Goal: Transaction & Acquisition: Purchase product/service

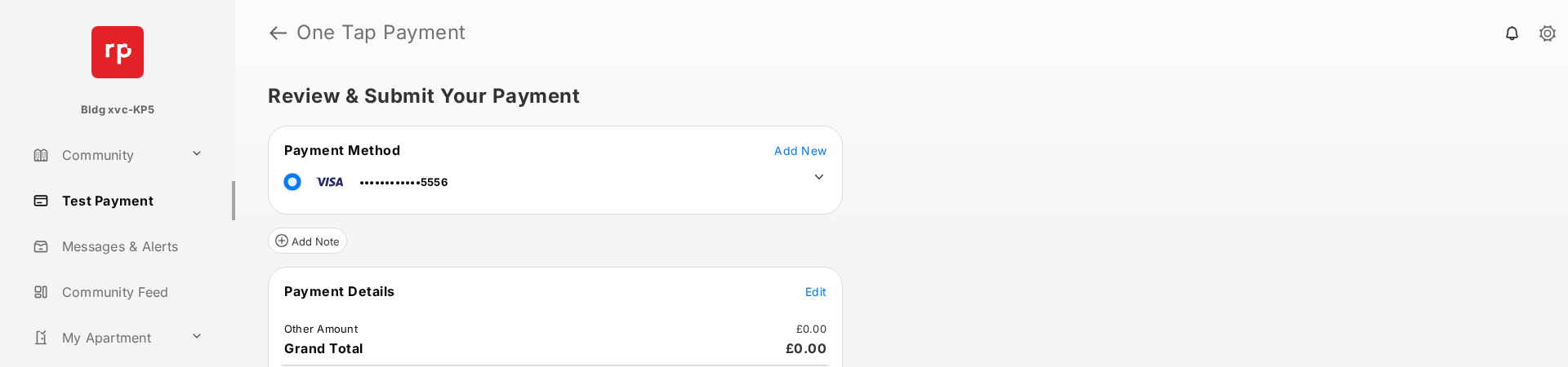
scroll to position [81, 0]
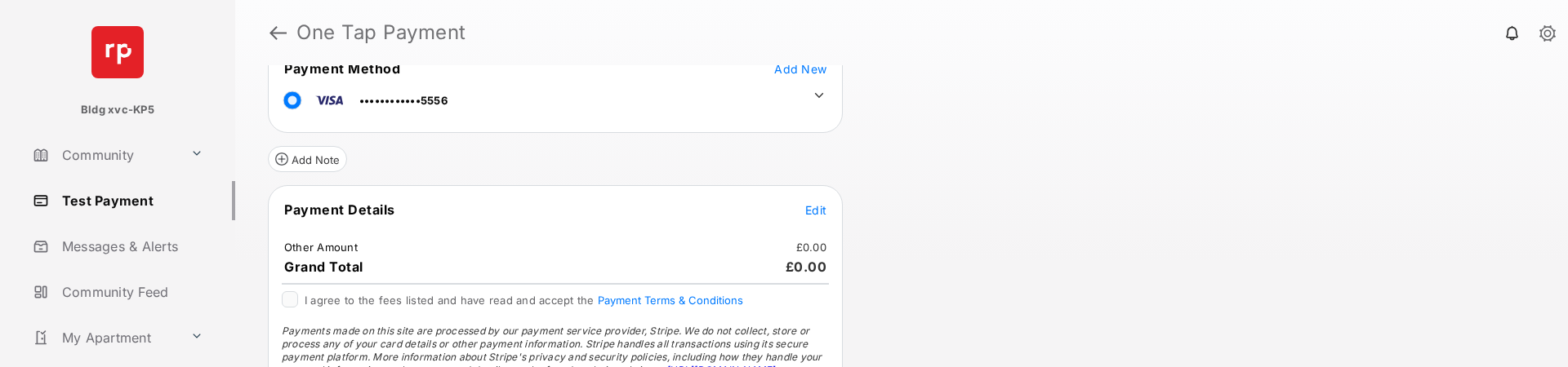
click at [812, 206] on span "Edit" at bounding box center [816, 210] width 22 height 14
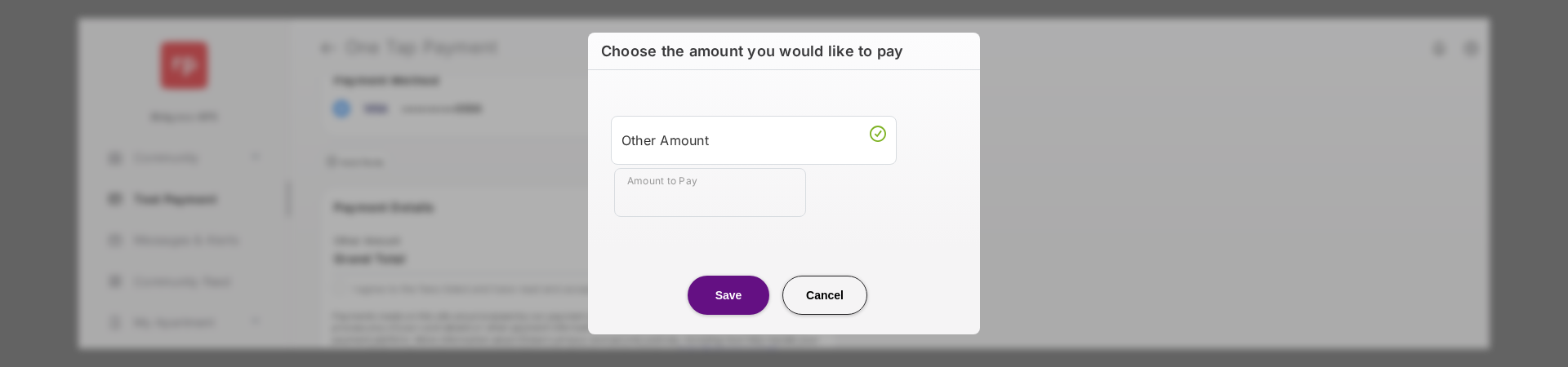
click at [711, 208] on input "Amount to Pay" at bounding box center [709, 192] width 192 height 49
type input "***"
click at [754, 301] on button "Save" at bounding box center [728, 295] width 82 height 39
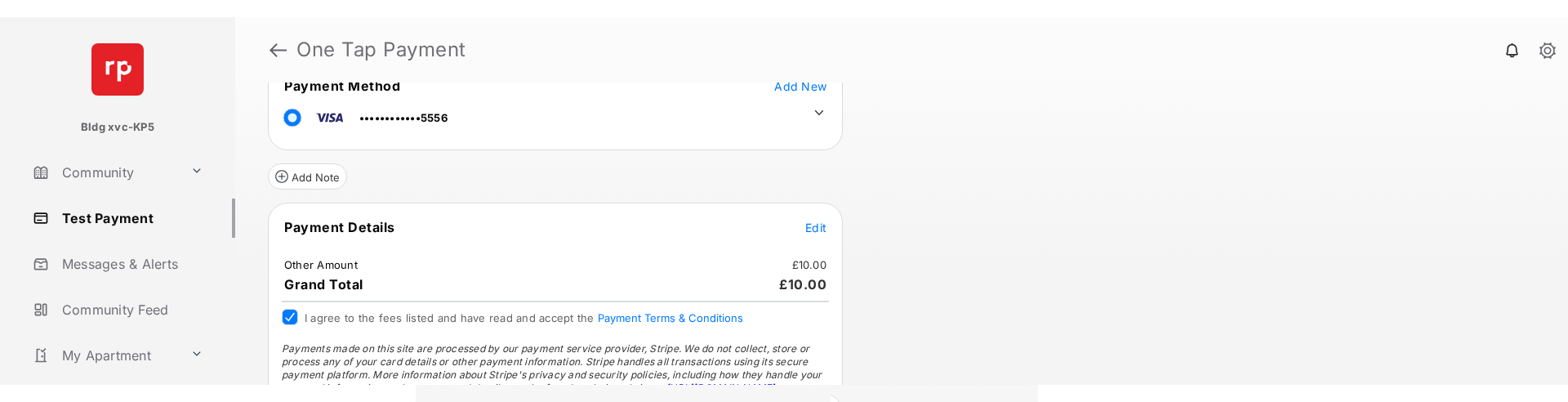
scroll to position [158, 0]
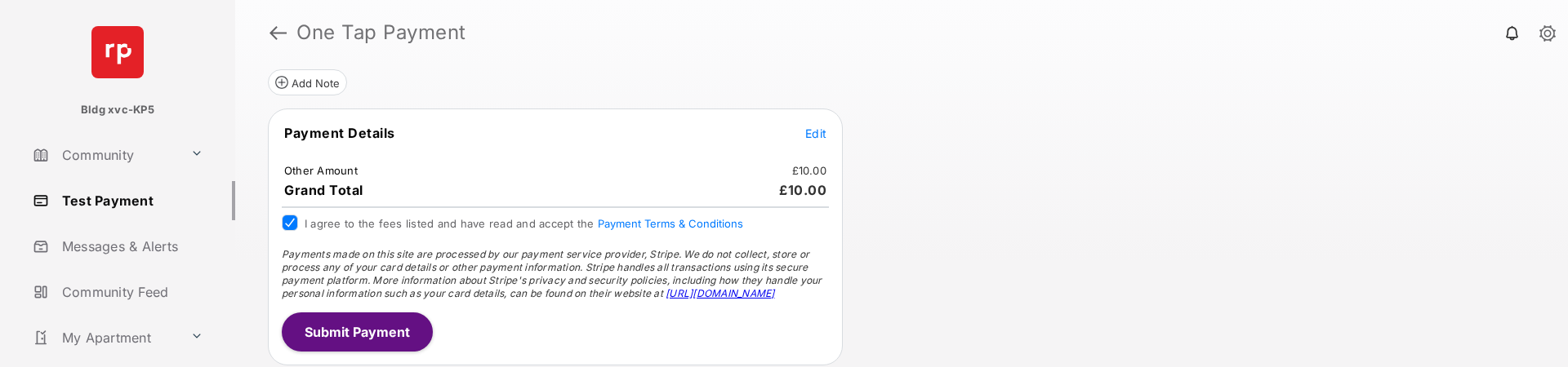
click at [376, 326] on button "Submit Payment" at bounding box center [358, 332] width 151 height 39
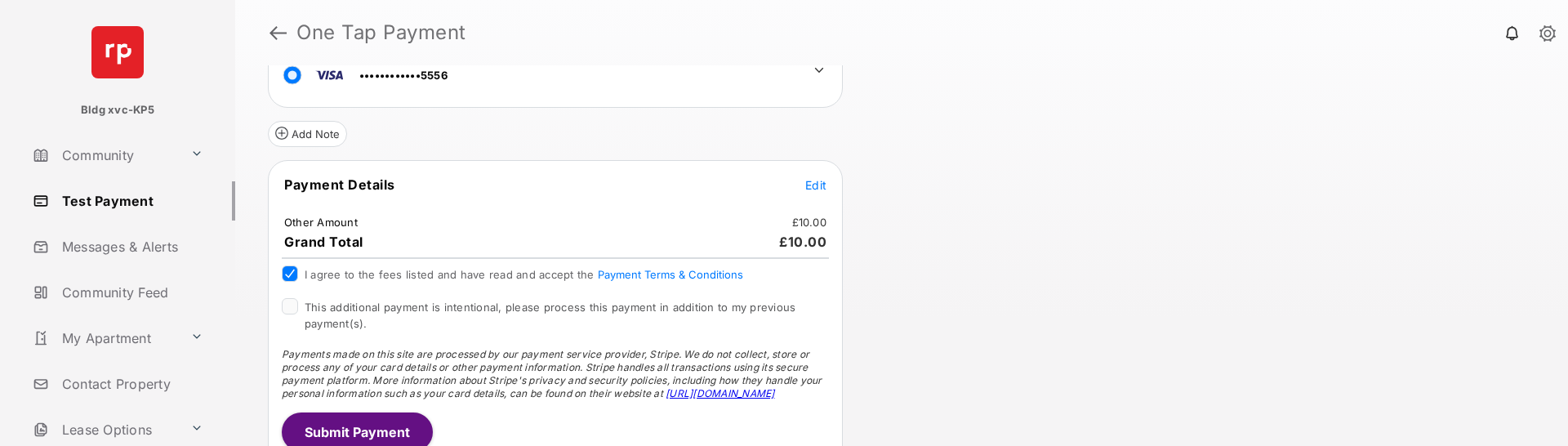
scroll to position [209, 0]
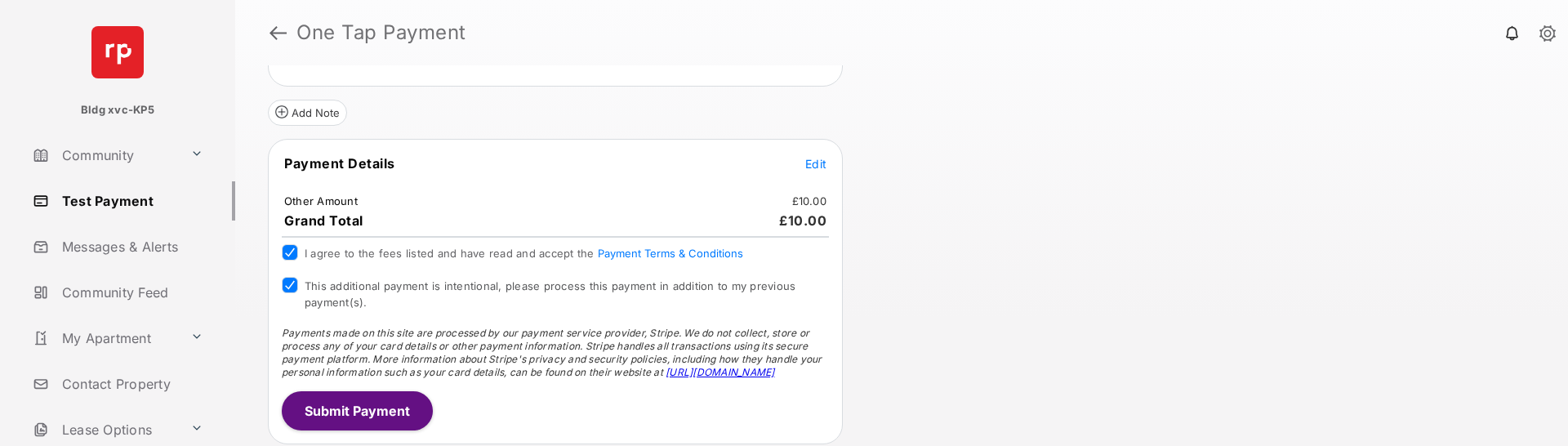
click at [356, 366] on button "Submit Payment" at bounding box center [358, 411] width 151 height 39
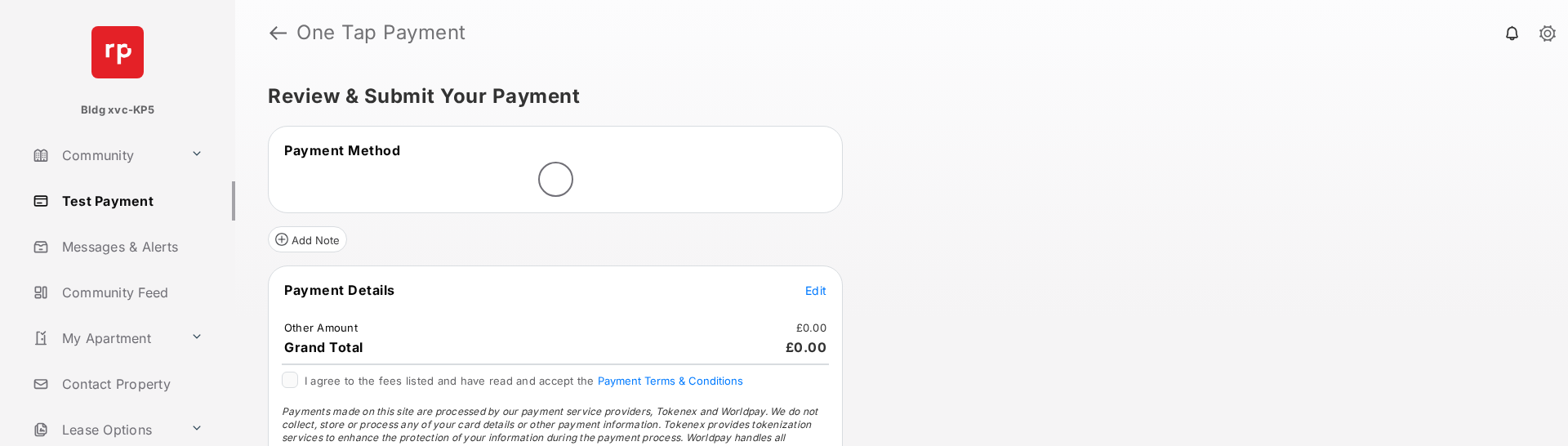
click at [819, 287] on span "Edit" at bounding box center [816, 291] width 22 height 14
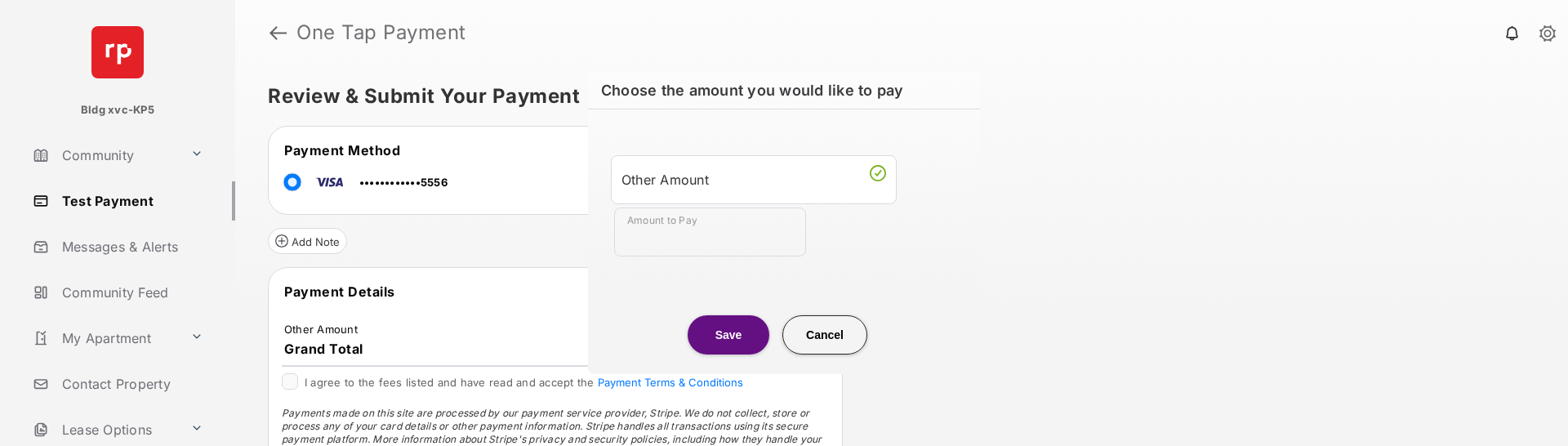
click at [671, 235] on input "Amount to Pay" at bounding box center [709, 232] width 192 height 49
type input "**"
click at [727, 332] on button "Save" at bounding box center [728, 335] width 82 height 39
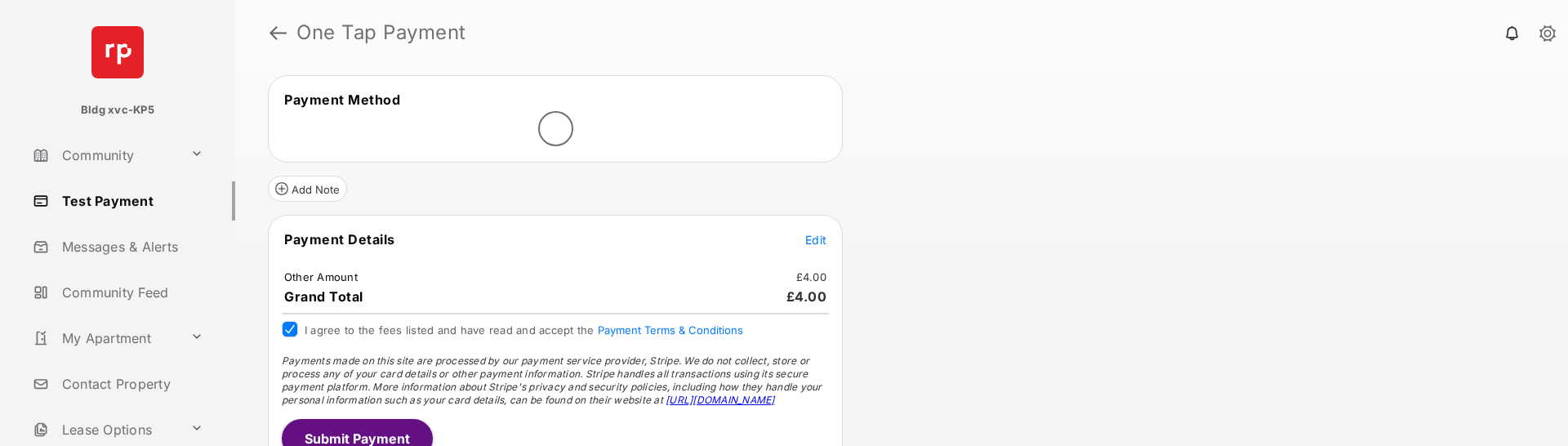
scroll to position [79, 0]
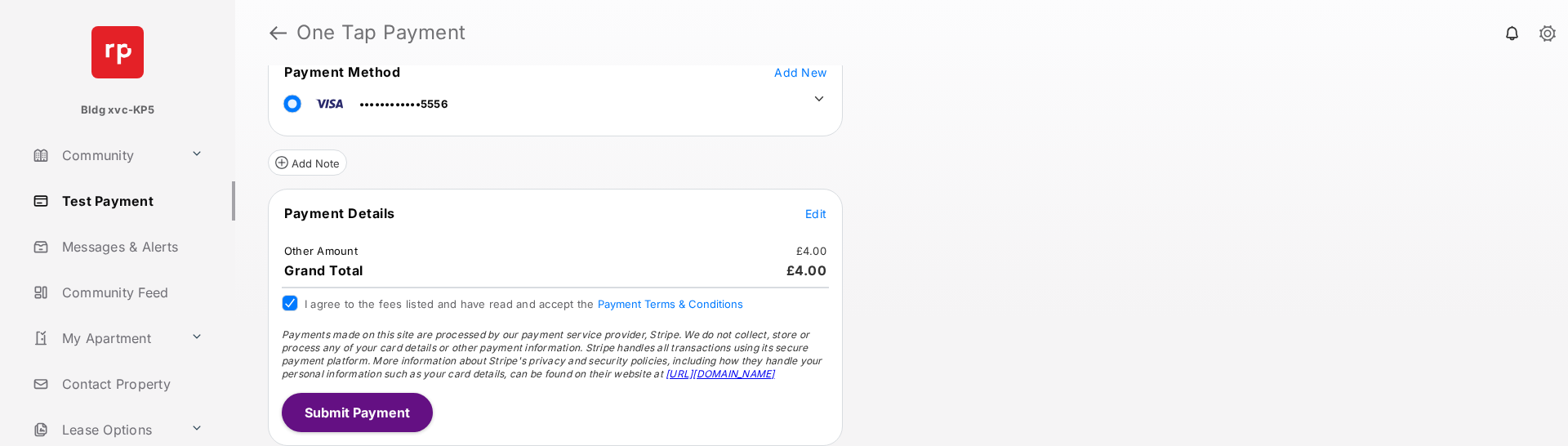
click at [334, 420] on button "Submit Payment" at bounding box center [358, 413] width 151 height 39
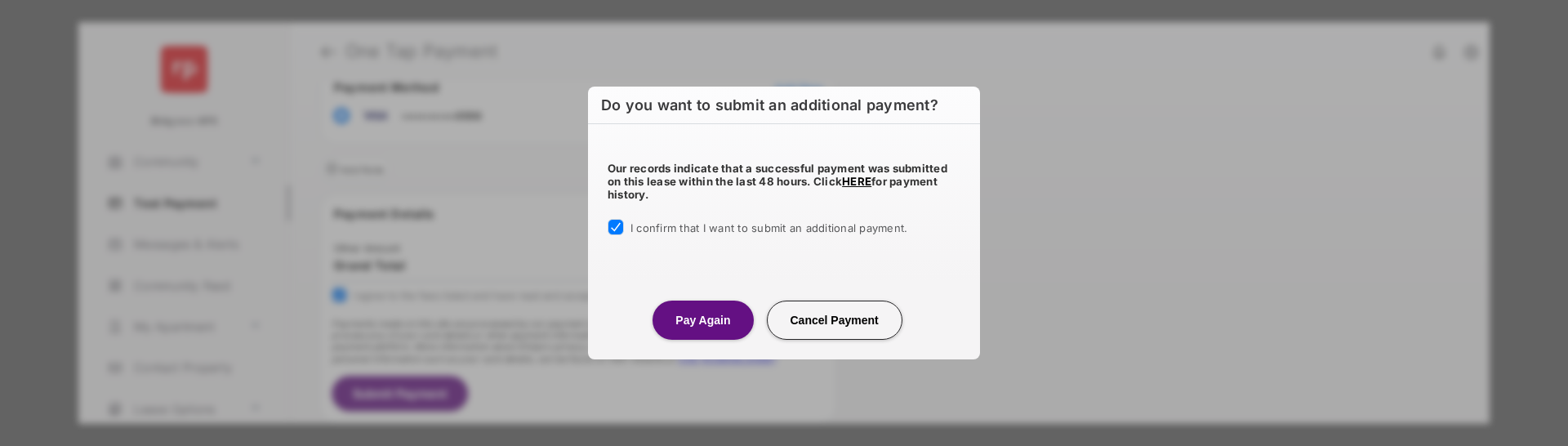
click at [675, 329] on button "Pay Again" at bounding box center [702, 320] width 100 height 39
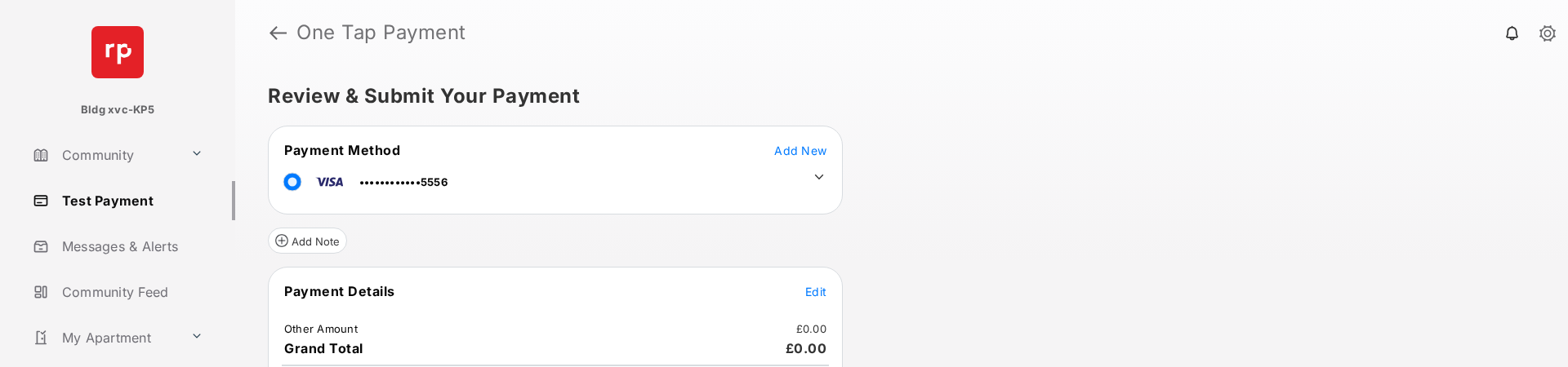
click at [815, 295] on span "Edit" at bounding box center [816, 291] width 22 height 14
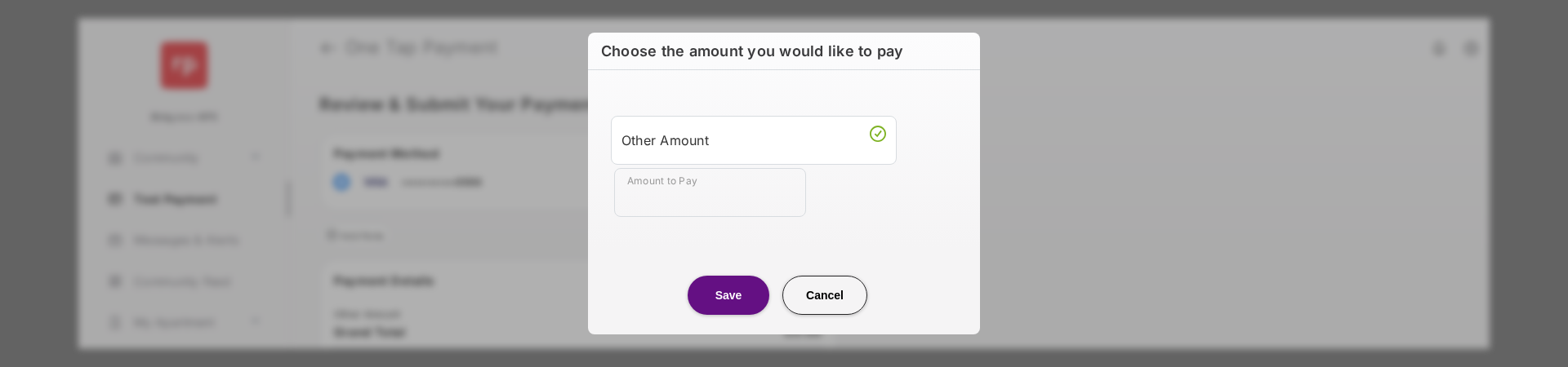
click at [657, 201] on input "Amount to Pay" at bounding box center [709, 192] width 192 height 49
type input "**"
click at [706, 303] on button "Save" at bounding box center [728, 295] width 82 height 39
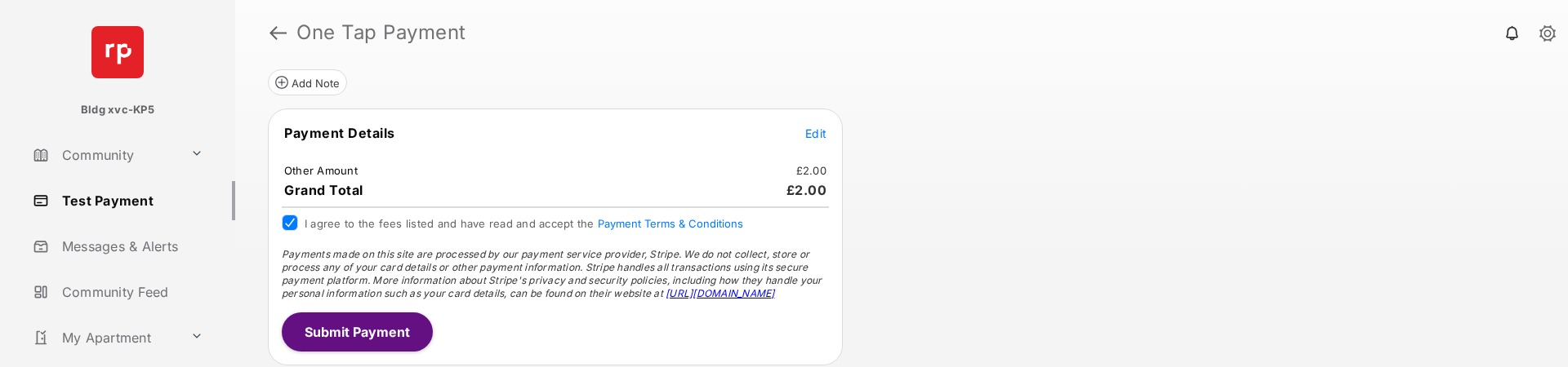
scroll to position [158, 0]
click at [355, 327] on button "Submit Payment" at bounding box center [358, 332] width 151 height 39
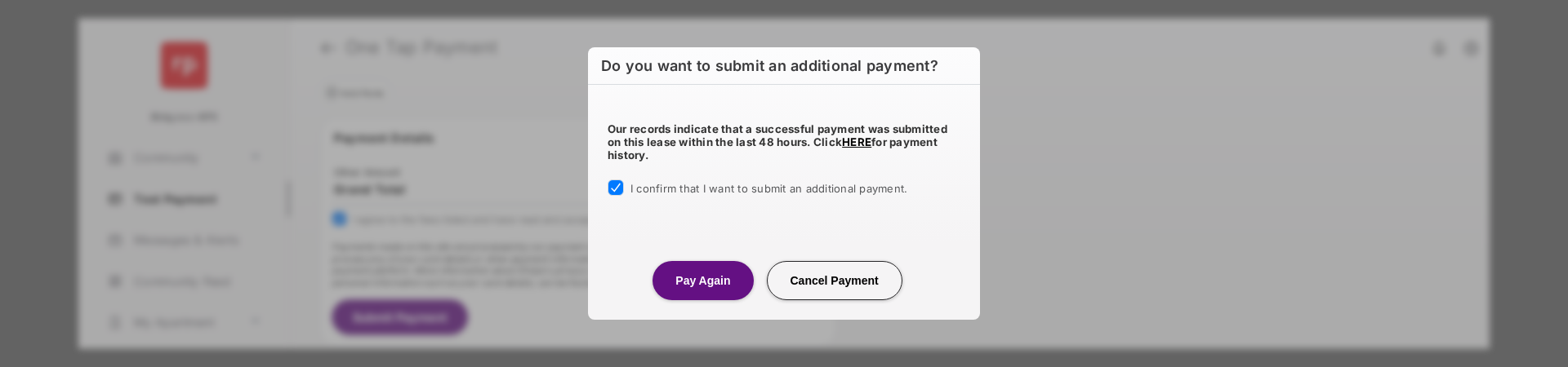
click at [700, 288] on button "Pay Again" at bounding box center [702, 281] width 100 height 39
